Goal: Task Accomplishment & Management: Manage account settings

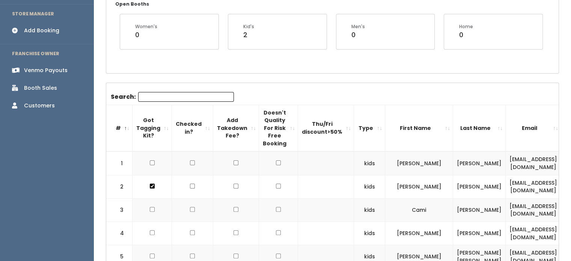
drag, startPoint x: 113, startPoint y: 111, endPoint x: 340, endPoint y: 219, distance: 251.1
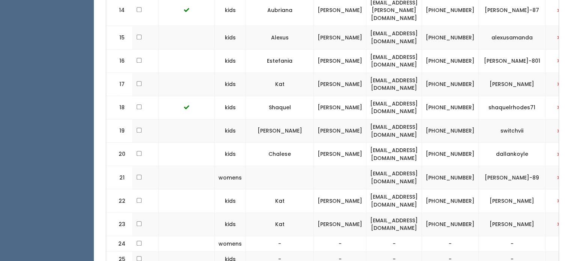
scroll to position [0, 174]
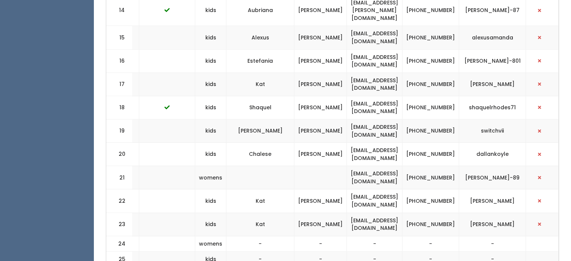
drag, startPoint x: 109, startPoint y: 84, endPoint x: 576, endPoint y: 256, distance: 498.4
copy div
click at [226, 119] on td "Kristine" at bounding box center [260, 130] width 68 height 23
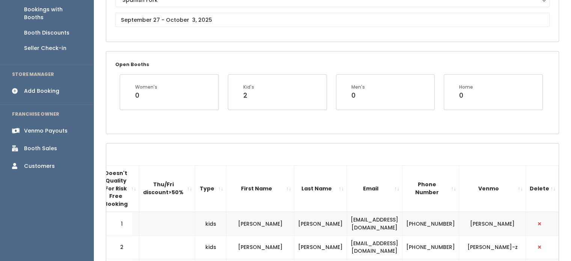
scroll to position [0, 0]
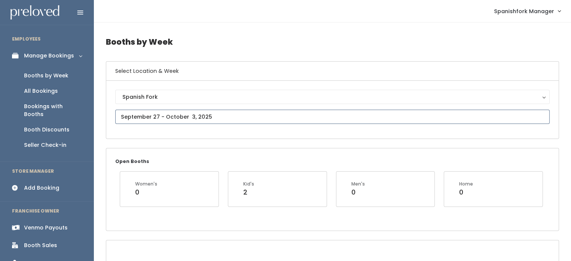
click at [224, 115] on input "text" at bounding box center [332, 117] width 434 height 14
type input "September 20 to September 26"
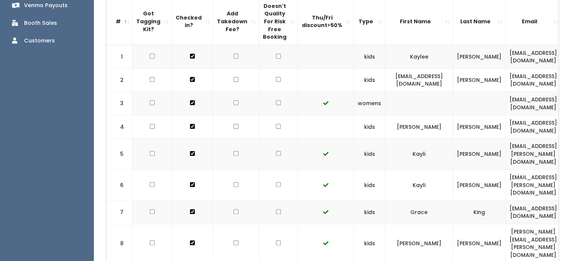
scroll to position [226, 0]
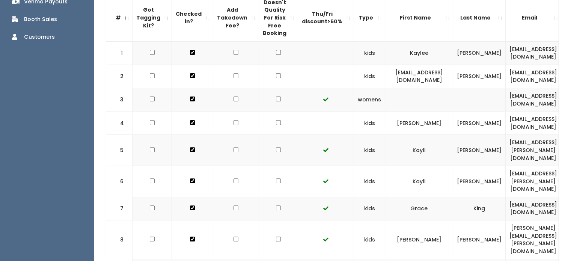
click at [276, 53] on input "checkbox" at bounding box center [278, 52] width 5 height 5
checkbox input "true"
click at [276, 75] on input "checkbox" at bounding box center [278, 75] width 5 height 5
checkbox input "true"
click at [276, 121] on input "checkbox" at bounding box center [278, 122] width 5 height 5
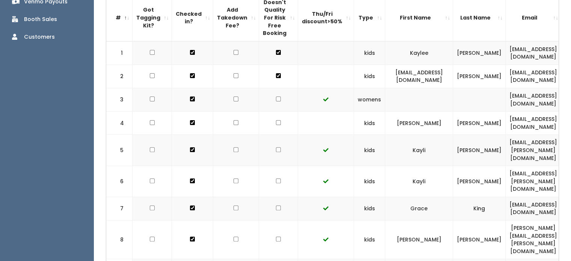
checkbox input "true"
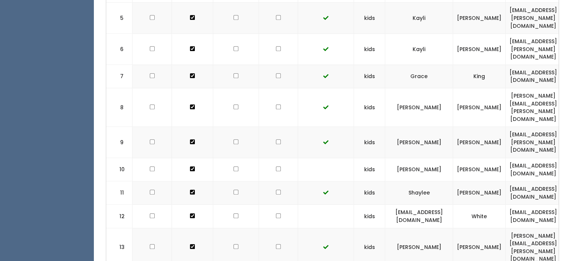
scroll to position [360, 0]
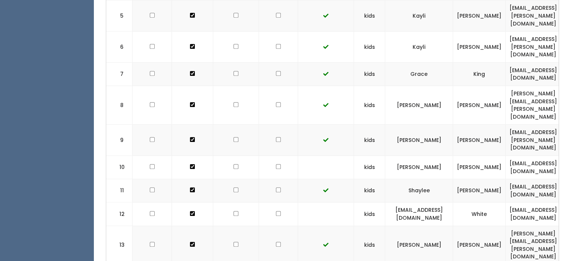
click at [276, 164] on input "checkbox" at bounding box center [278, 166] width 5 height 5
checkbox input "true"
click at [276, 211] on input "checkbox" at bounding box center [278, 213] width 5 height 5
checkbox input "true"
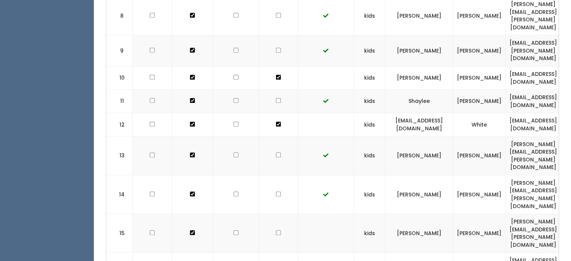
scroll to position [488, 0]
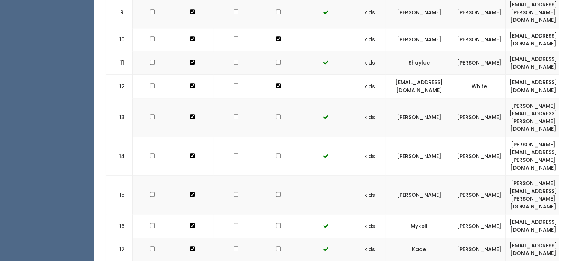
click at [276, 192] on input "checkbox" at bounding box center [278, 194] width 5 height 5
checkbox input "true"
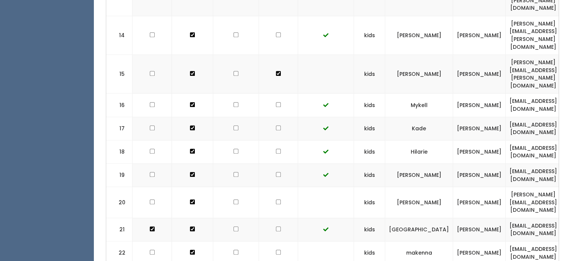
scroll to position [608, 0]
click at [276, 200] on input "checkbox" at bounding box center [278, 202] width 5 height 5
checkbox input "true"
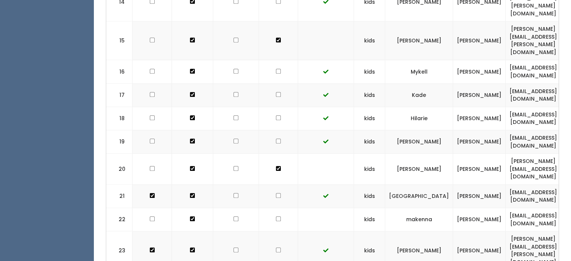
scroll to position [644, 0]
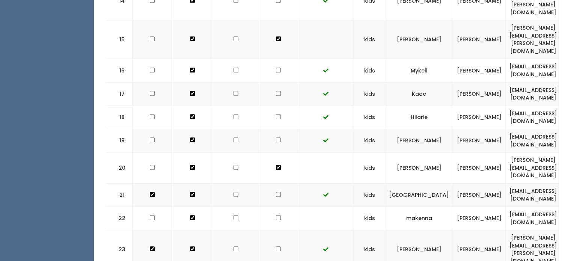
click at [276, 215] on input "checkbox" at bounding box center [278, 217] width 5 height 5
checkbox input "true"
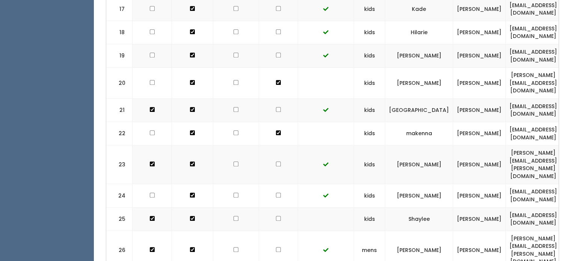
scroll to position [729, 0]
click at [271, 207] on td at bounding box center [278, 218] width 39 height 23
click at [276, 215] on input "checkbox" at bounding box center [278, 217] width 5 height 5
checkbox input "true"
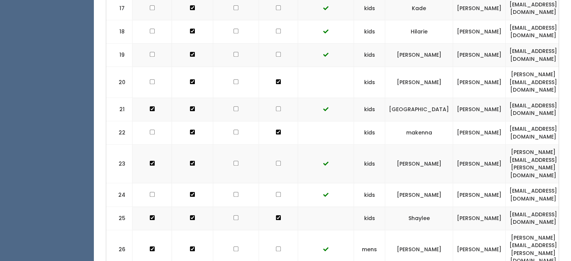
checkbox input "true"
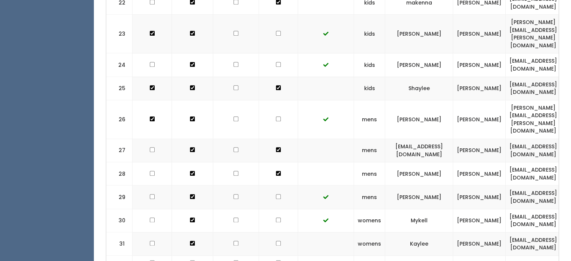
scroll to position [862, 0]
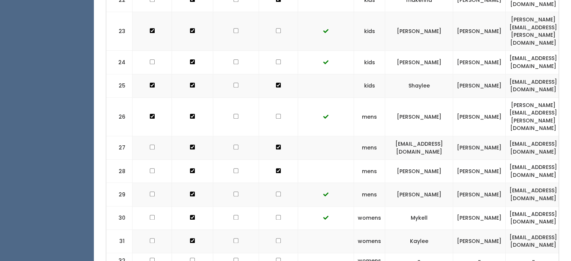
click at [276, 238] on input "checkbox" at bounding box center [278, 240] width 5 height 5
checkbox input "true"
click at [276, 258] on input "checkbox" at bounding box center [278, 260] width 5 height 5
checkbox input "true"
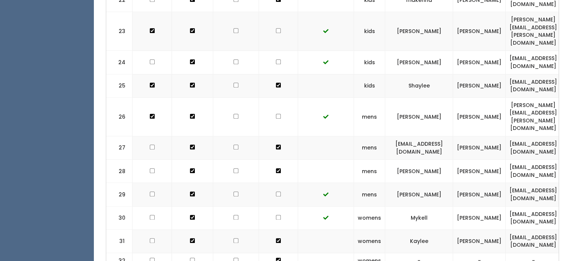
checkbox input "true"
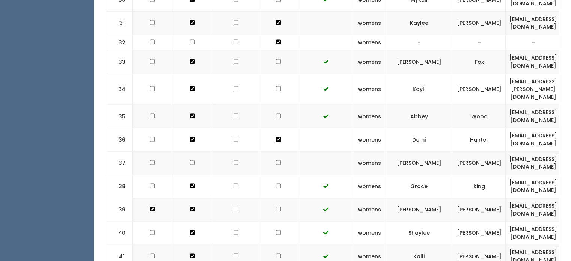
scroll to position [1081, 0]
click at [276, 159] on input "checkbox" at bounding box center [278, 161] width 5 height 5
checkbox input "true"
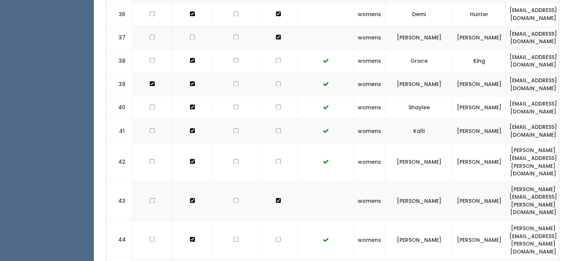
scroll to position [1224, 0]
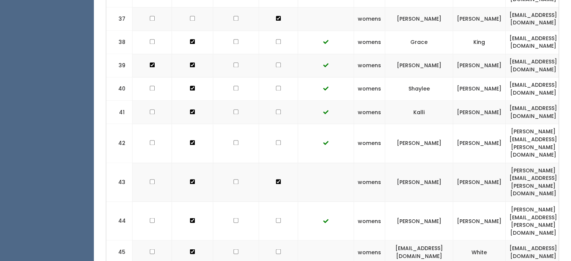
click at [276, 249] on input "checkbox" at bounding box center [278, 251] width 5 height 5
checkbox input "true"
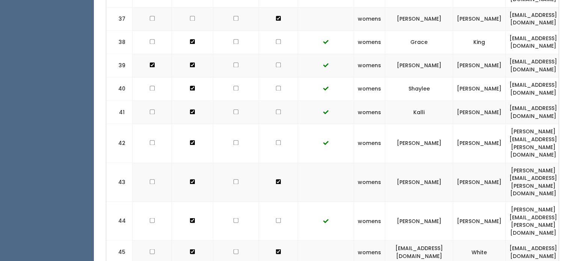
checkbox input "true"
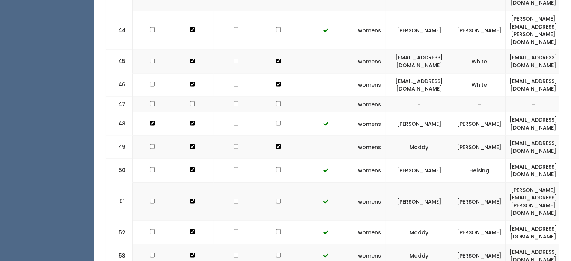
scroll to position [1416, 0]
checkbox input "true"
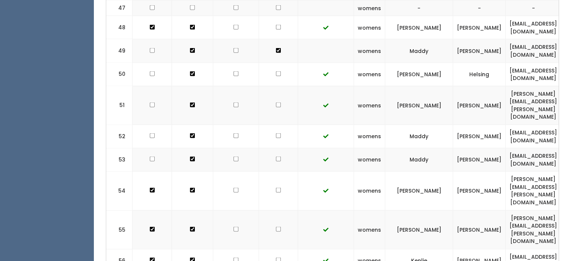
scroll to position [1511, 0]
checkbox input "true"
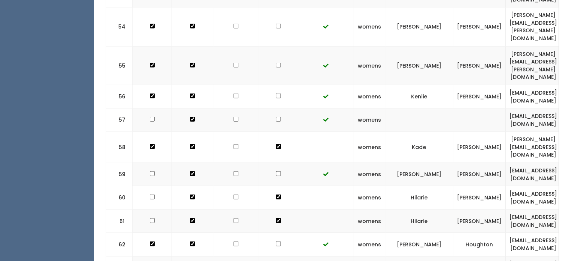
scroll to position [1675, 0]
checkbox input "true"
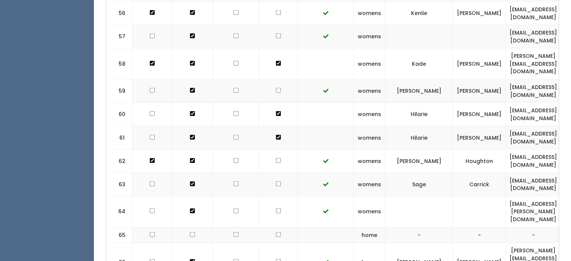
scroll to position [1764, 0]
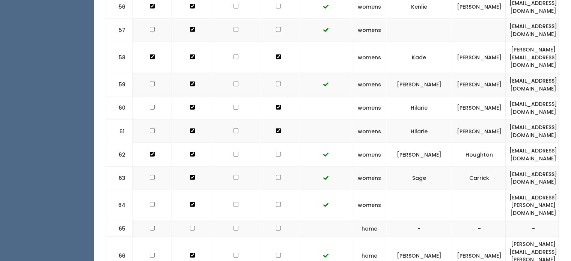
checkbox input "true"
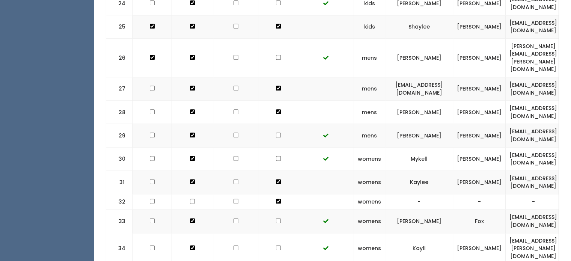
scroll to position [862, 0]
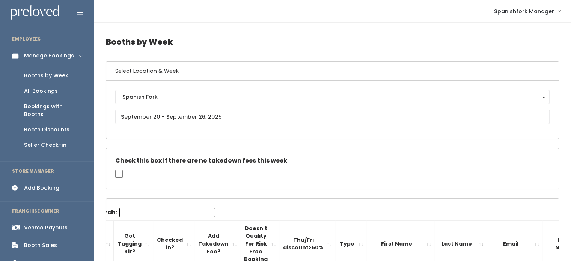
click at [43, 75] on div "Booths by Week" at bounding box center [46, 76] width 44 height 8
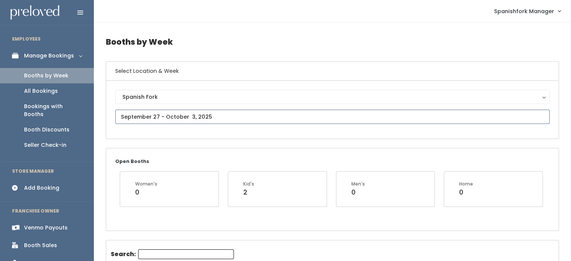
click at [230, 118] on input "text" at bounding box center [332, 117] width 434 height 14
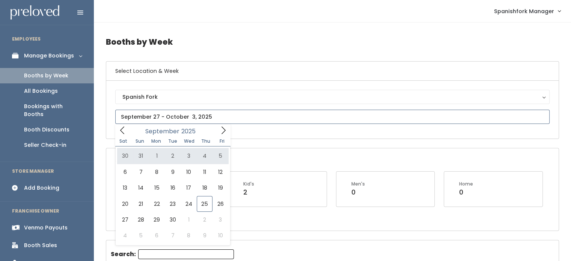
click at [122, 132] on icon at bounding box center [122, 131] width 4 height 8
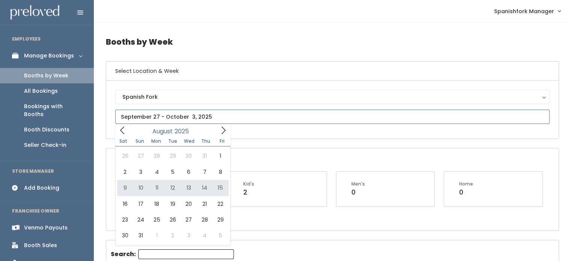
type input "August 9 to August 15"
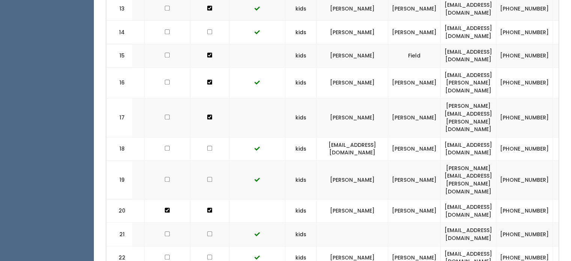
scroll to position [0, 71]
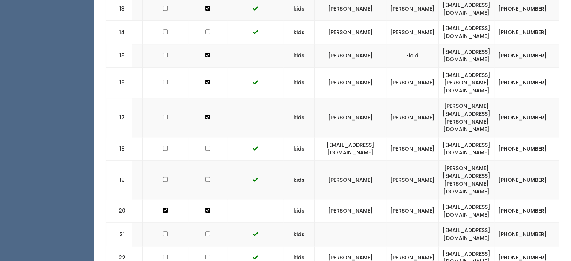
click at [452, 199] on td "stephaniekhickman@gmail.com" at bounding box center [467, 210] width 56 height 23
copy tr "stephaniekhickman@gmail.com"
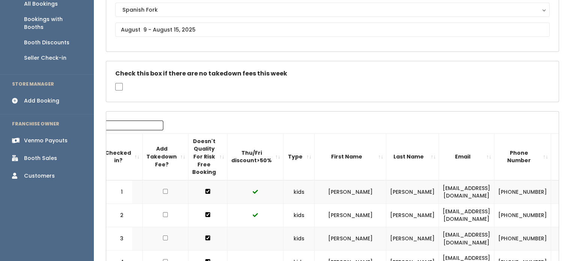
scroll to position [51, 0]
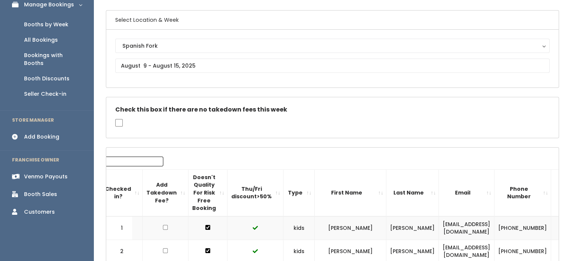
click at [211, 56] on div "Spanish Fork Spanish Fork" at bounding box center [332, 59] width 434 height 40
click at [211, 67] on input "text" at bounding box center [332, 66] width 434 height 14
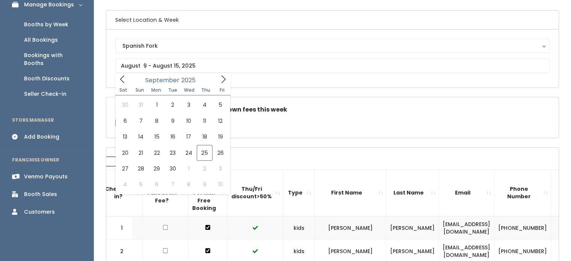
click at [217, 86] on div "Sat Sun Mon Tue Wed Thu Fri" at bounding box center [172, 90] width 115 height 11
type input "September 13 to September 19"
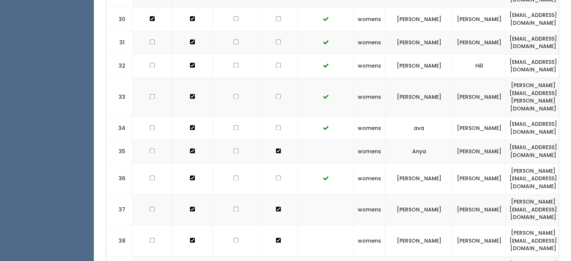
scroll to position [1081, 0]
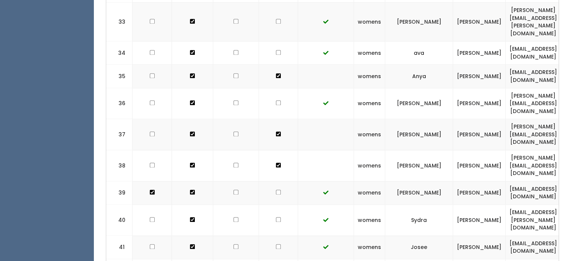
copy tr "[EMAIL_ADDRESS][DOMAIN_NAME]"
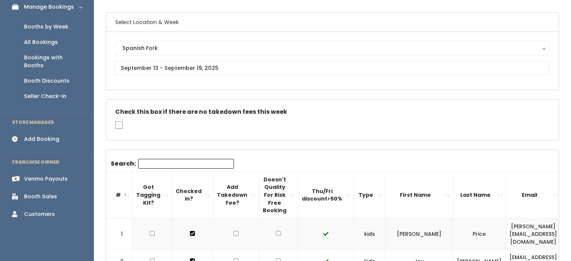
scroll to position [48, 0]
